Goal: Task Accomplishment & Management: Manage account settings

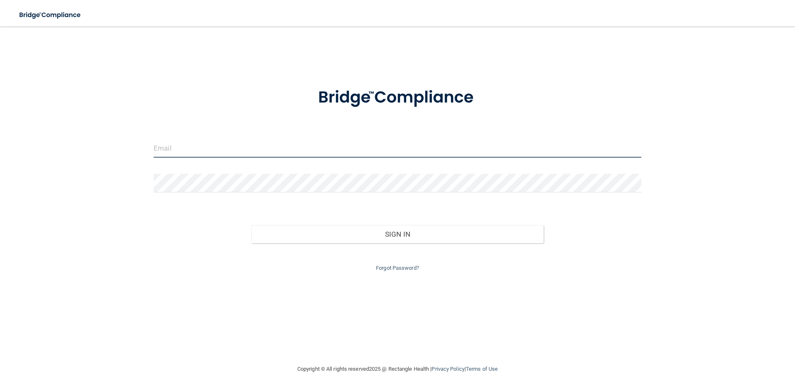
type input "[PERSON_NAME][EMAIL_ADDRESS][DOMAIN_NAME]"
click at [323, 244] on div "Forgot Password?" at bounding box center [397, 258] width 500 height 30
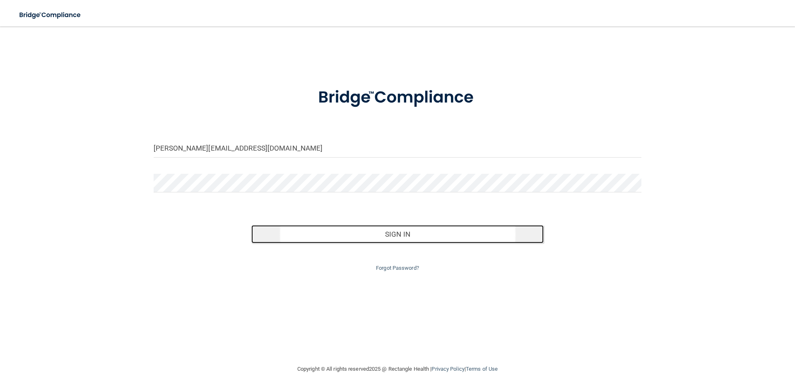
click at [331, 231] on button "Sign In" at bounding box center [397, 234] width 293 height 18
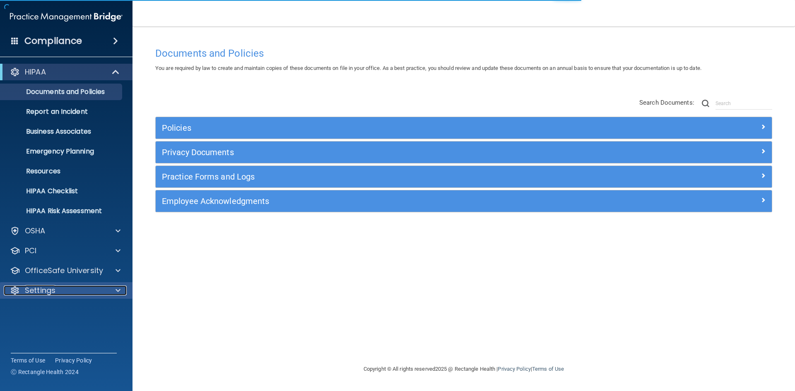
click at [39, 291] on p "Settings" at bounding box center [40, 291] width 31 height 10
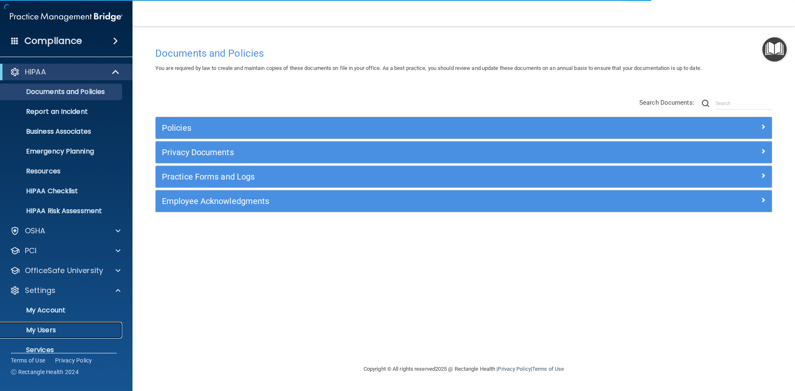
click at [48, 329] on p "My Users" at bounding box center [61, 330] width 113 height 8
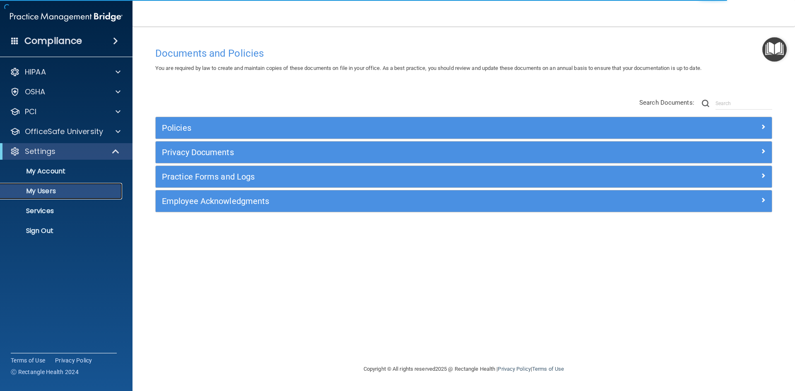
select select "20"
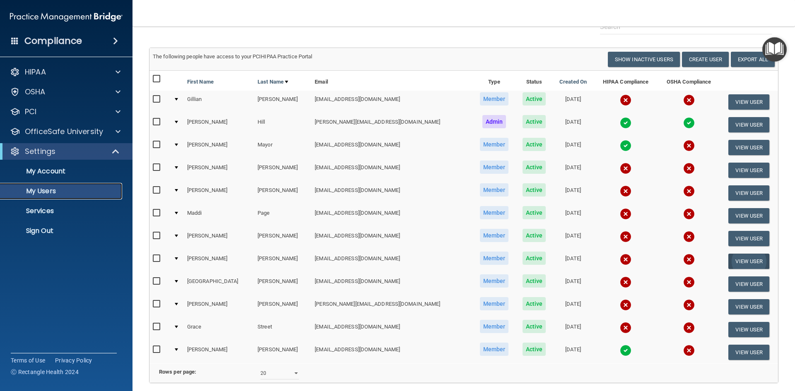
scroll to position [29, 0]
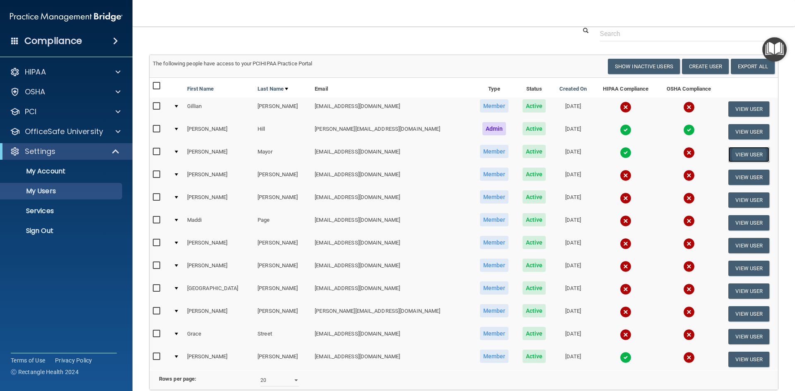
click at [746, 153] on button "View User" at bounding box center [748, 154] width 41 height 15
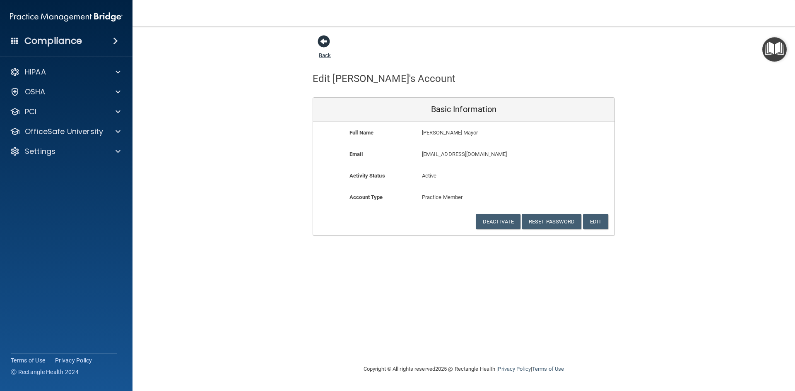
click at [328, 39] on span at bounding box center [324, 41] width 12 height 12
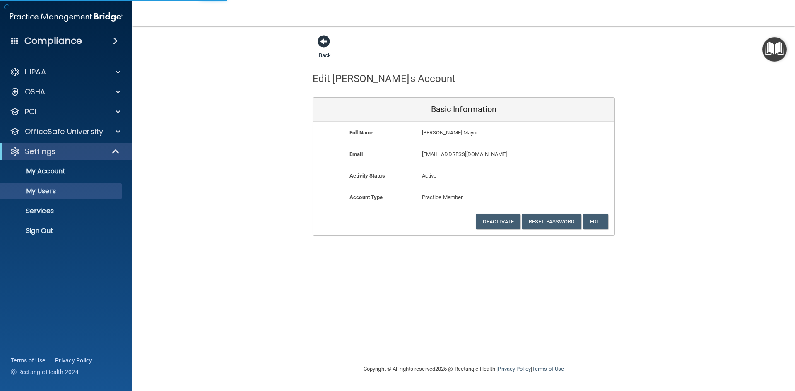
select select "20"
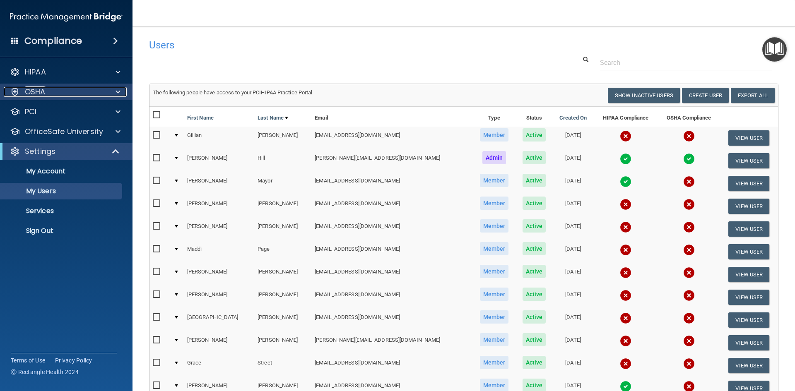
click at [93, 91] on div "OSHA" at bounding box center [55, 92] width 103 height 10
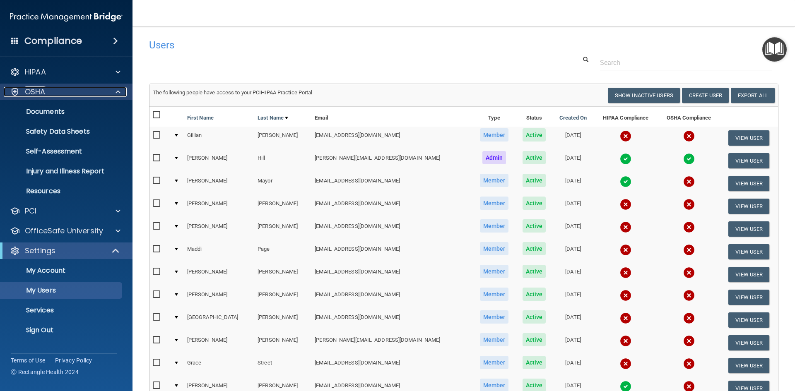
click at [111, 89] on div at bounding box center [116, 92] width 21 height 10
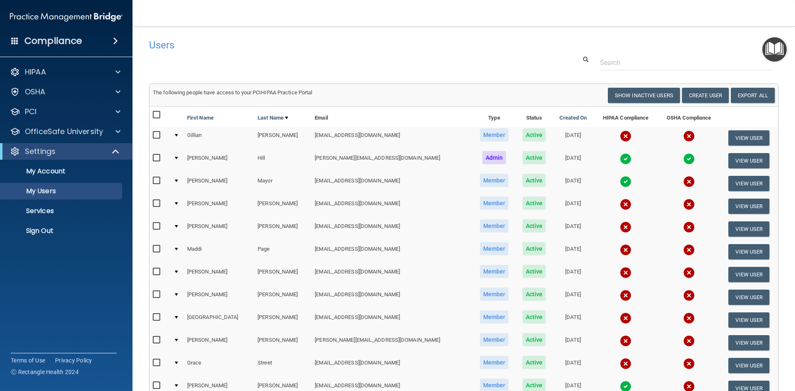
click at [534, 66] on div at bounding box center [464, 62] width 642 height 15
click at [52, 89] on div "OSHA" at bounding box center [55, 92] width 103 height 10
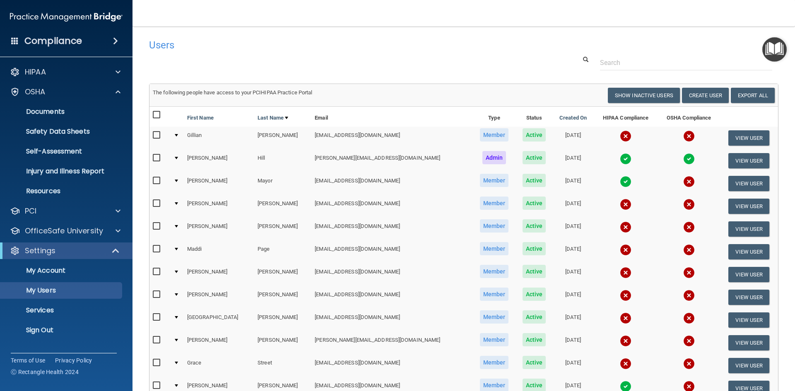
click at [116, 39] on span at bounding box center [115, 41] width 5 height 10
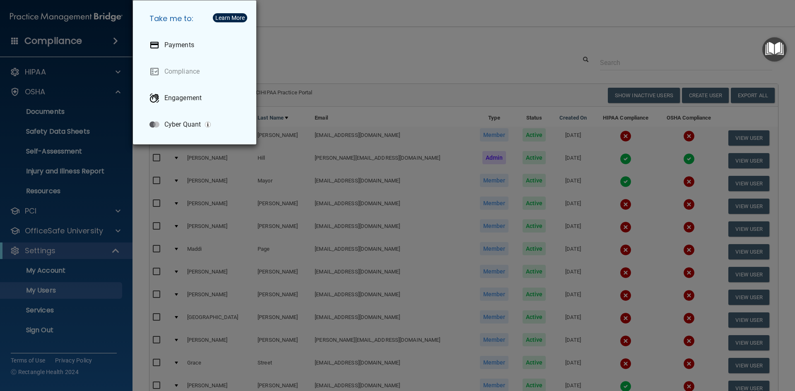
click at [116, 39] on div "Take me to: Payments Compliance Engagement Cyber Quant" at bounding box center [397, 195] width 795 height 391
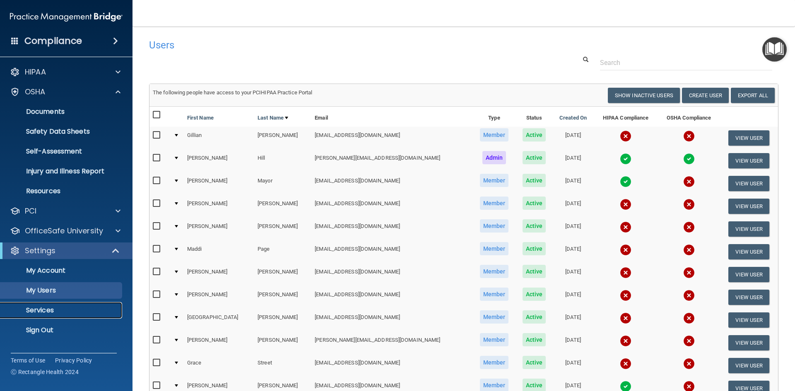
click at [54, 314] on p "Services" at bounding box center [61, 310] width 113 height 8
